Goal: Navigation & Orientation: Find specific page/section

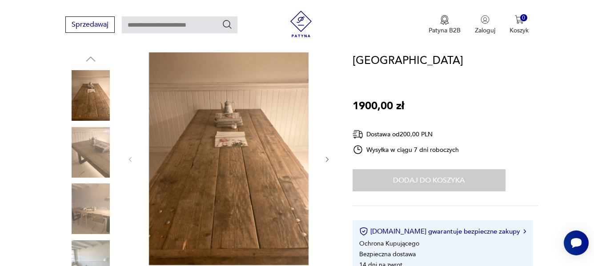
scroll to position [78, 0]
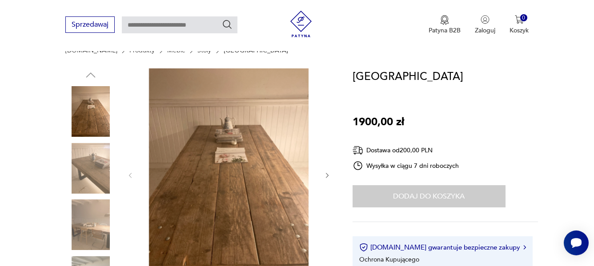
click at [207, 136] on img at bounding box center [229, 175] width 172 height 213
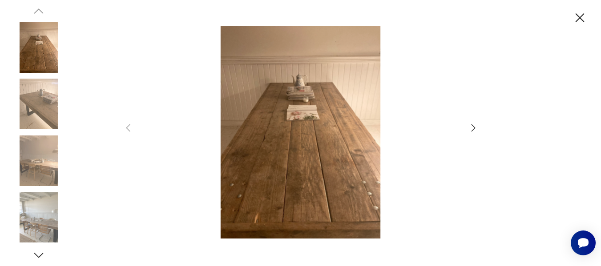
click at [473, 128] on icon "button" at bounding box center [473, 128] width 11 height 11
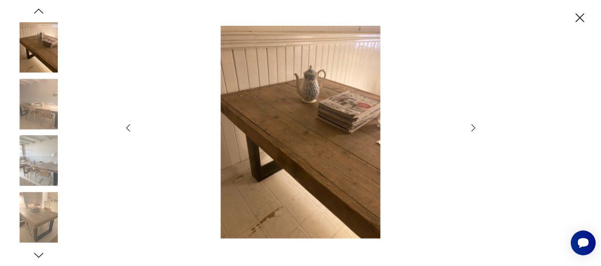
click at [474, 128] on icon "button" at bounding box center [473, 128] width 11 height 11
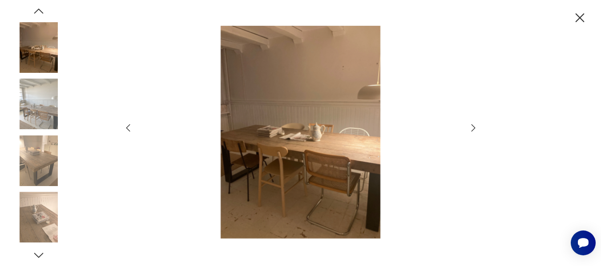
click at [578, 19] on icon "button" at bounding box center [580, 18] width 16 height 16
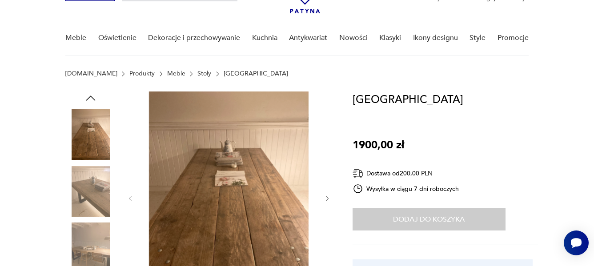
scroll to position [3, 0]
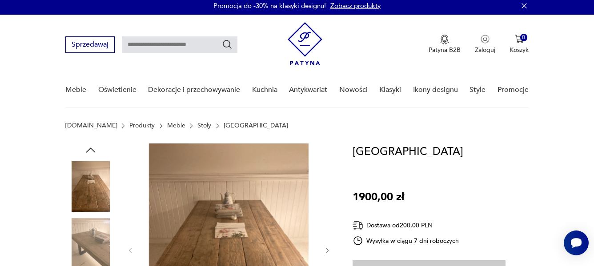
click at [198, 124] on link "Stoły" at bounding box center [205, 125] width 14 height 7
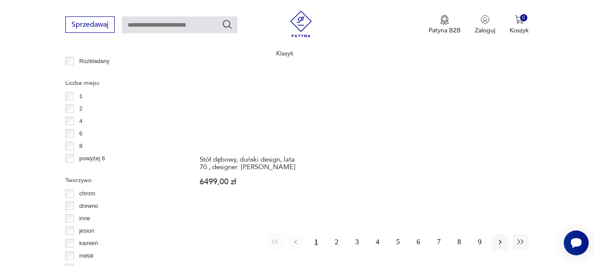
scroll to position [1315, 0]
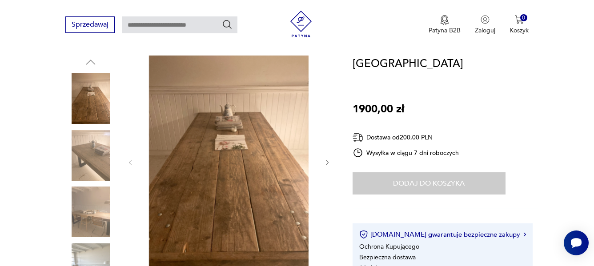
scroll to position [215, 0]
